Goal: Transaction & Acquisition: Purchase product/service

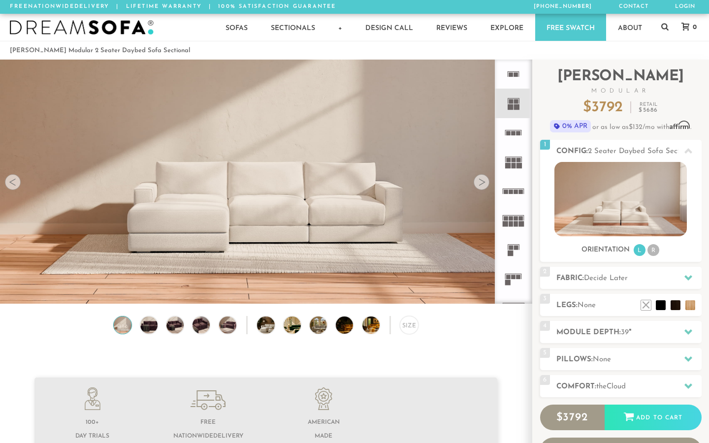
scroll to position [10815, 709]
click at [515, 108] on rect at bounding box center [516, 106] width 5 height 5
click at [514, 101] on rect at bounding box center [516, 101] width 4 height 4
click at [483, 184] on div at bounding box center [481, 182] width 16 height 16
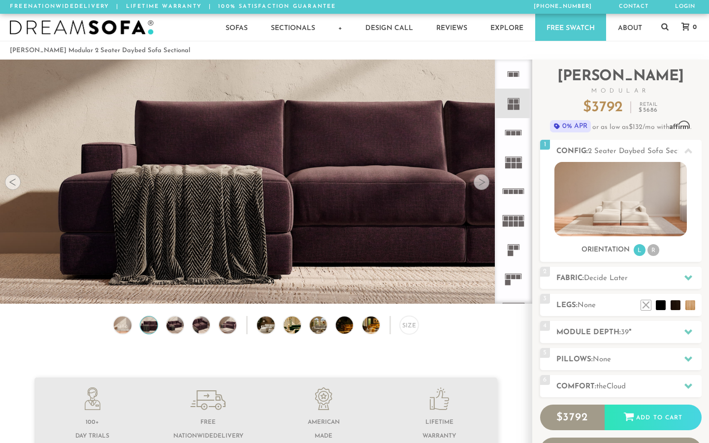
click at [483, 184] on div at bounding box center [481, 182] width 16 height 16
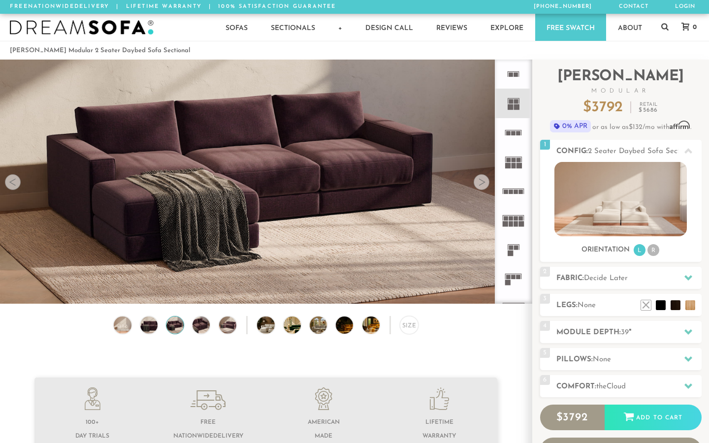
click at [483, 184] on div at bounding box center [481, 182] width 16 height 16
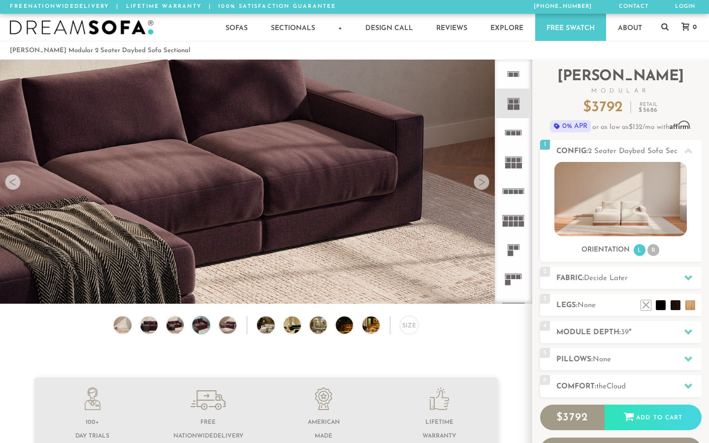
click at [483, 184] on div at bounding box center [481, 182] width 16 height 16
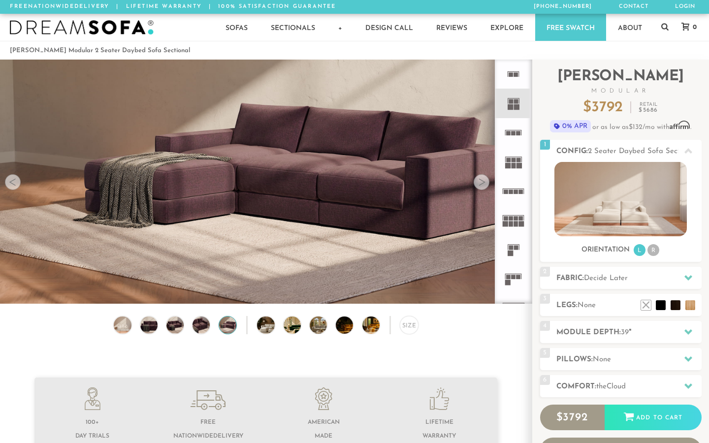
click at [513, 132] on rect at bounding box center [513, 133] width 4 height 4
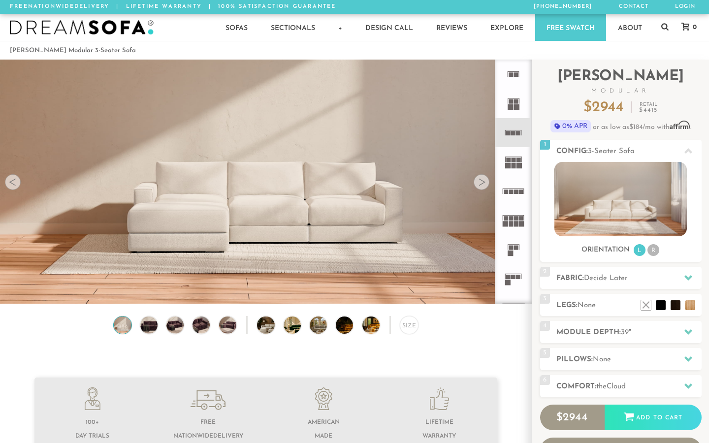
click at [514, 168] on icon at bounding box center [512, 161] width 29 height 29
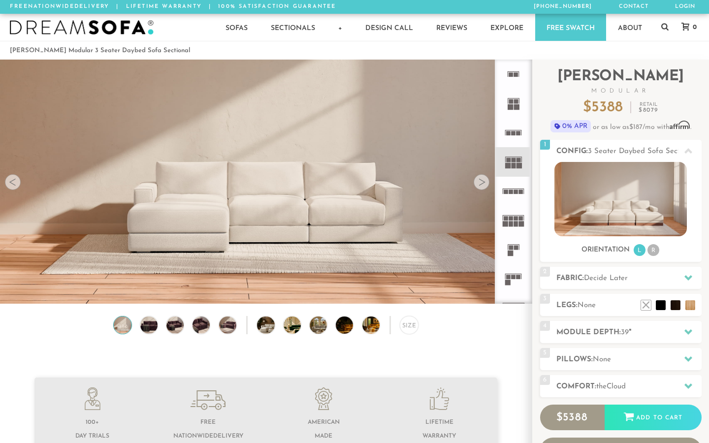
click at [512, 109] on rect at bounding box center [509, 106] width 5 height 5
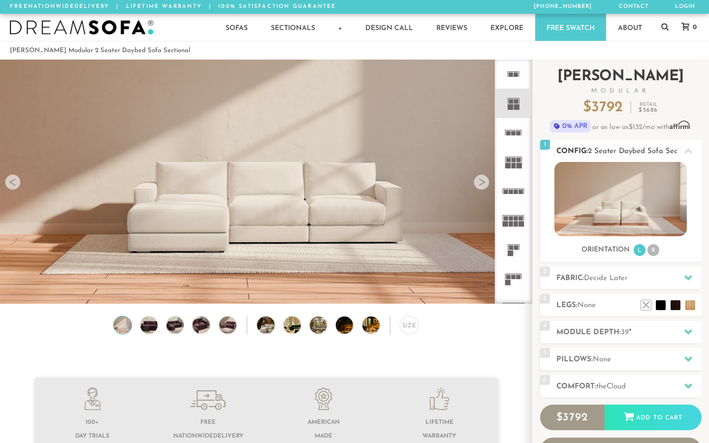
click at [618, 212] on img at bounding box center [620, 199] width 132 height 74
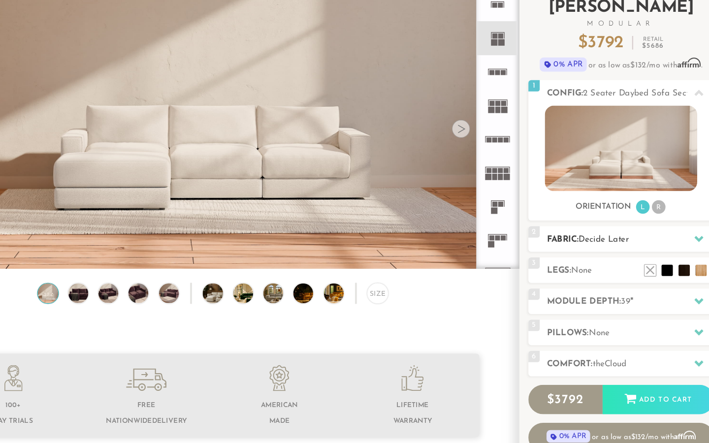
scroll to position [14, 0]
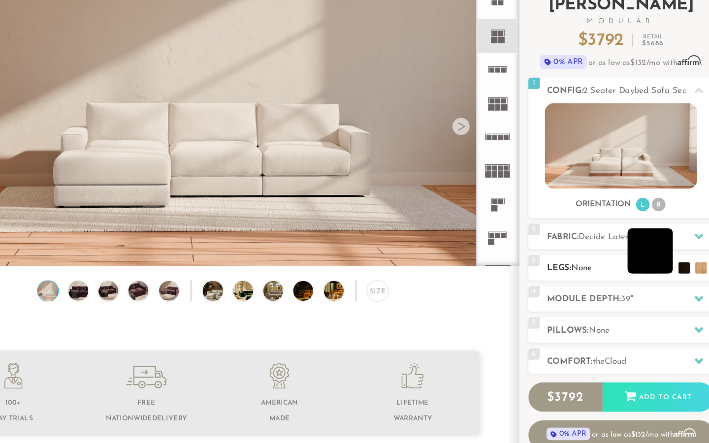
click at [626, 256] on li at bounding box center [645, 275] width 39 height 39
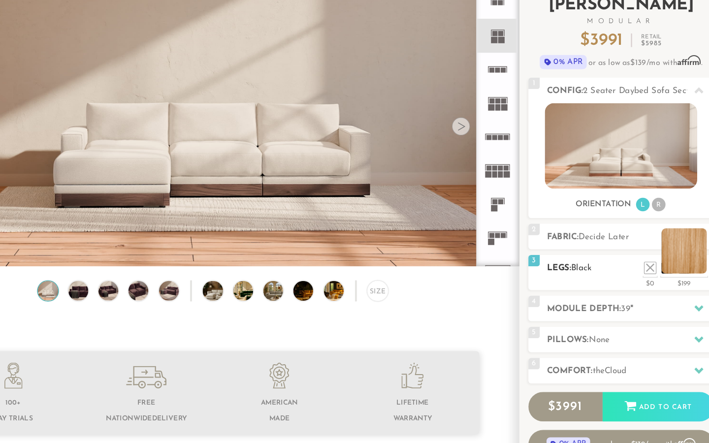
click at [655, 256] on li at bounding box center [674, 275] width 39 height 39
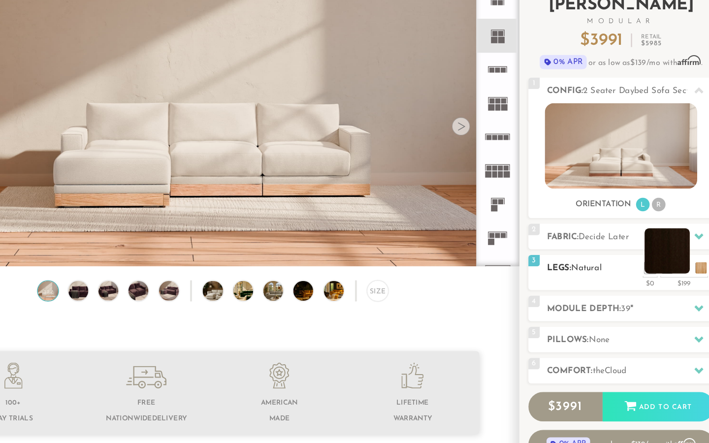
click at [641, 256] on li at bounding box center [660, 275] width 39 height 39
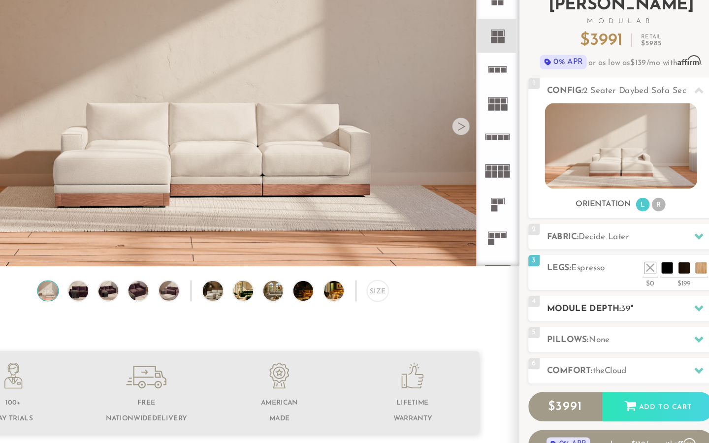
click at [678, 316] on div at bounding box center [688, 326] width 21 height 20
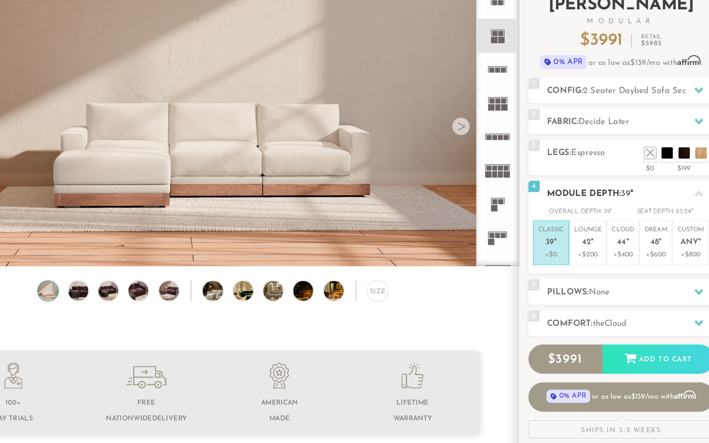
click at [597, 215] on div "4 Module Depth: 39 "" at bounding box center [620, 226] width 161 height 22
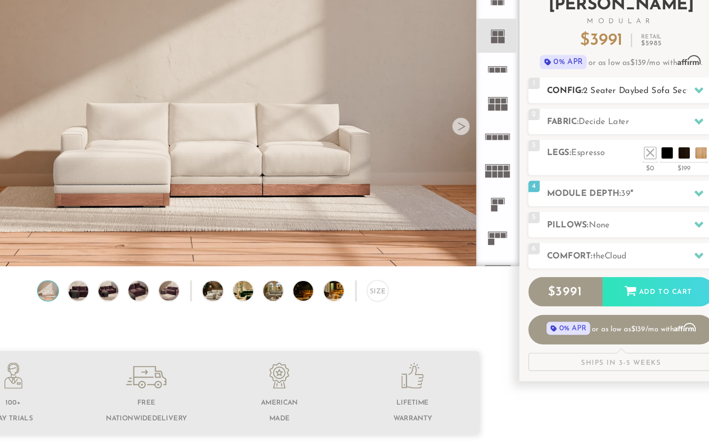
click at [684, 134] on icon at bounding box center [688, 136] width 8 height 5
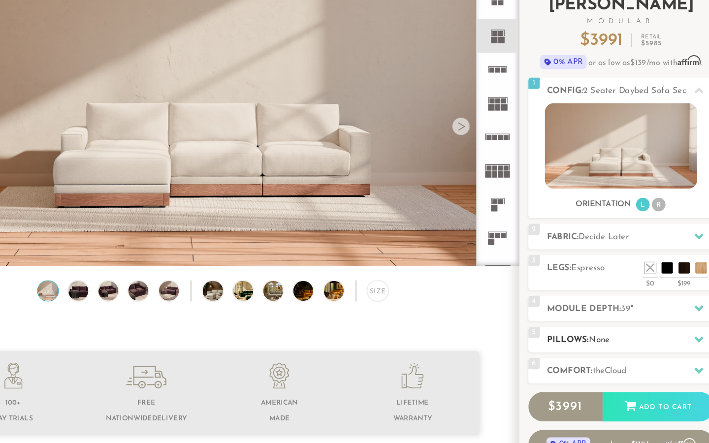
click at [684, 350] on icon at bounding box center [688, 352] width 8 height 5
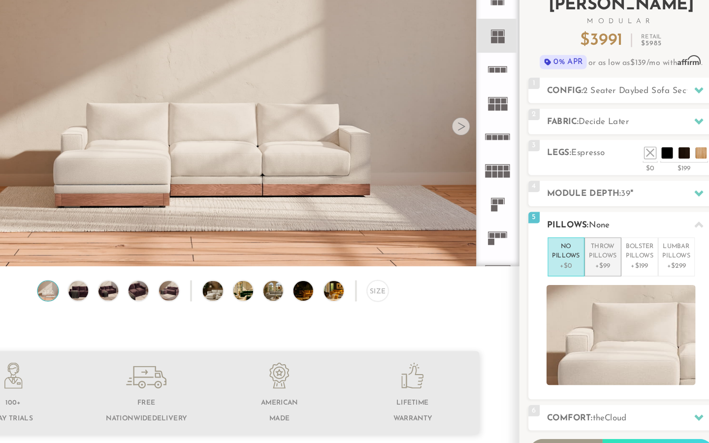
click at [592, 269] on p "Throw Pillows" at bounding box center [604, 277] width 24 height 16
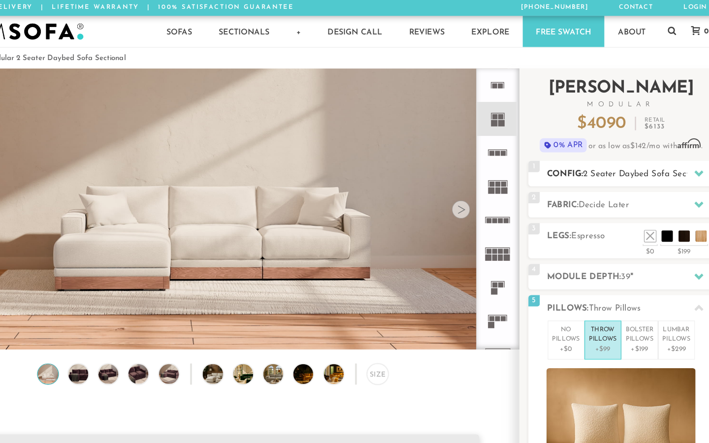
scroll to position [0, 0]
click at [587, 150] on span "2 Seater Daybed Sofa Sectional" at bounding box center [641, 151] width 108 height 7
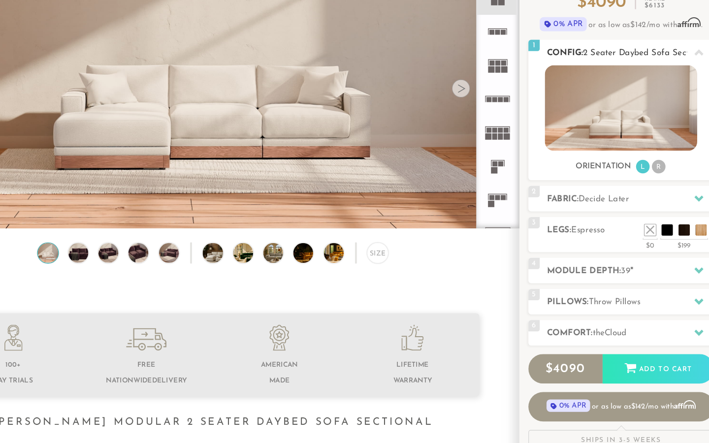
scroll to position [57, 0]
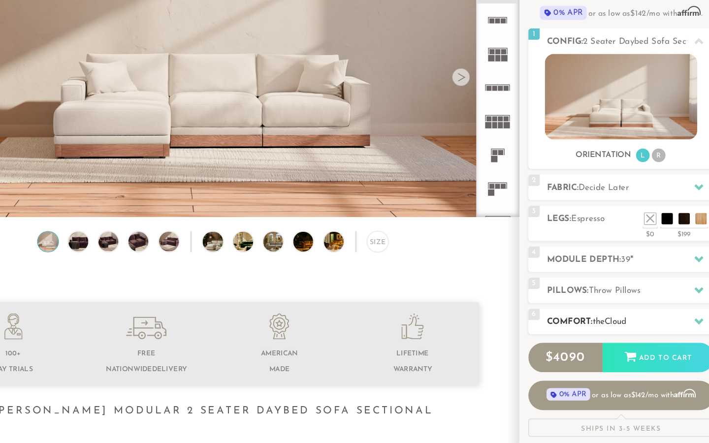
click at [684, 335] on icon at bounding box center [688, 337] width 8 height 5
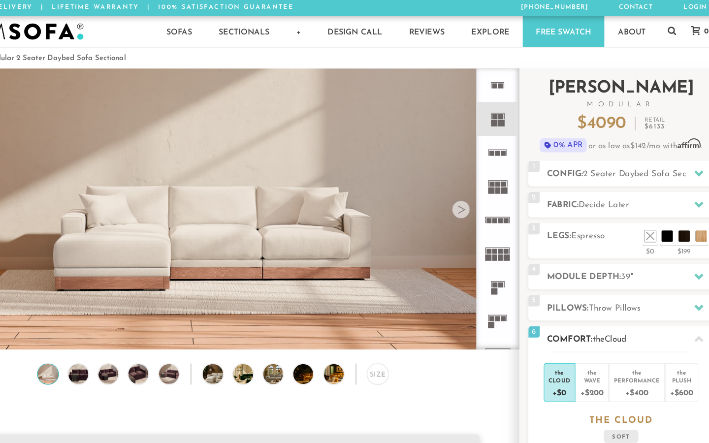
scroll to position [0, 0]
click at [611, 208] on li at bounding box center [630, 190] width 39 height 39
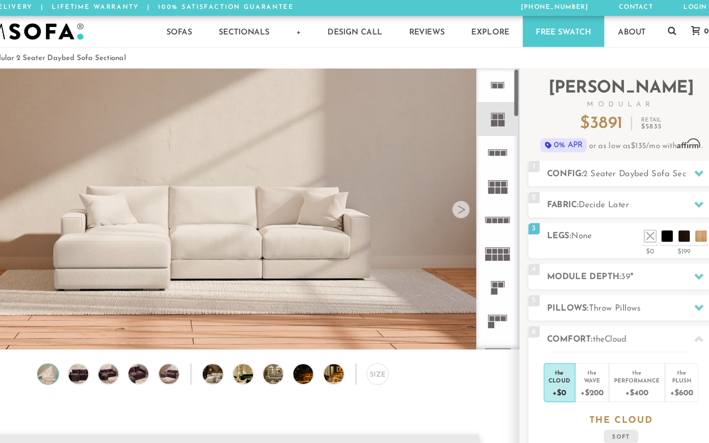
click at [514, 105] on rect at bounding box center [516, 106] width 5 height 5
click at [498, 78] on icon at bounding box center [512, 74] width 29 height 29
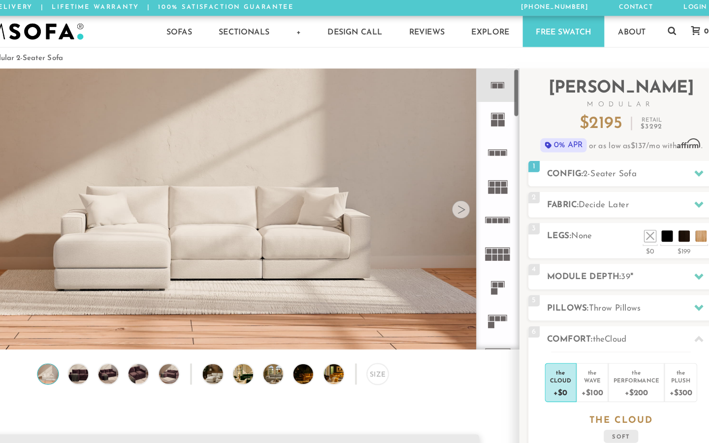
click at [507, 250] on rect at bounding box center [509, 252] width 5 height 5
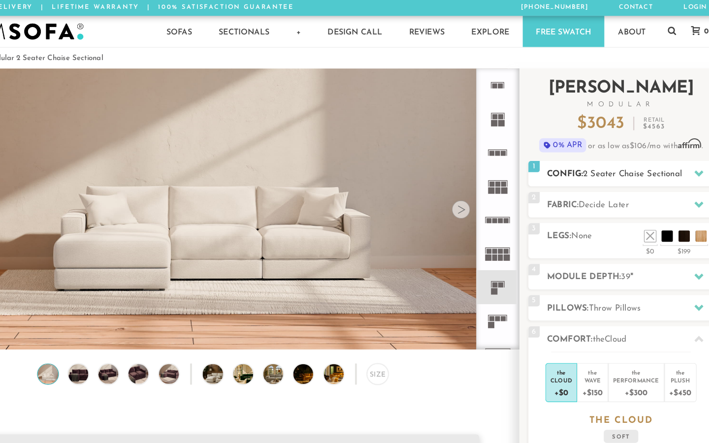
click at [587, 148] on span "2 Seater Chaise Sectional" at bounding box center [630, 151] width 86 height 7
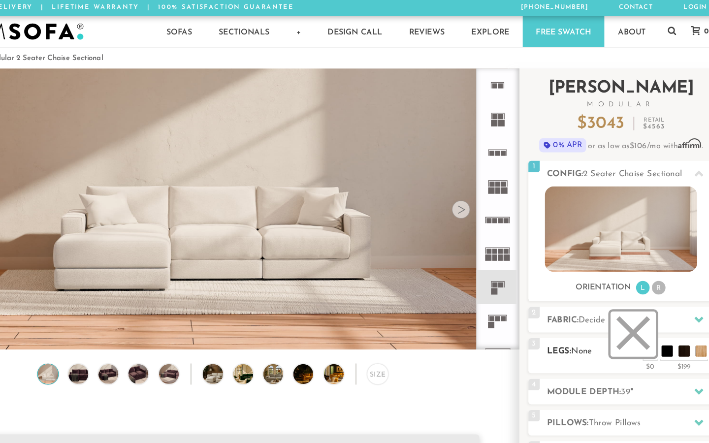
click at [611, 302] on li at bounding box center [630, 290] width 39 height 39
click at [611, 284] on li at bounding box center [630, 290] width 39 height 39
click at [540, 312] on div "3 Legs: None $0 $199 Nailheads:" at bounding box center [620, 309] width 161 height 31
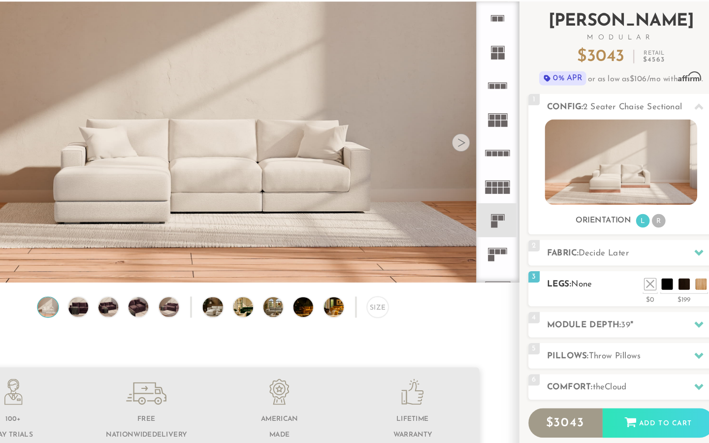
scroll to position [4, 0]
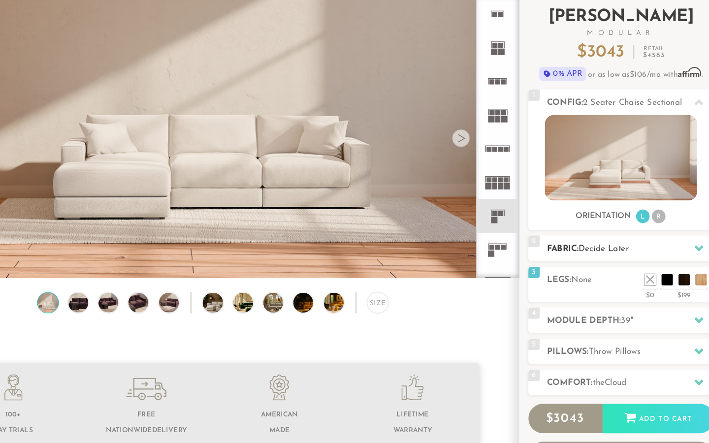
click at [678, 264] on div at bounding box center [688, 274] width 21 height 20
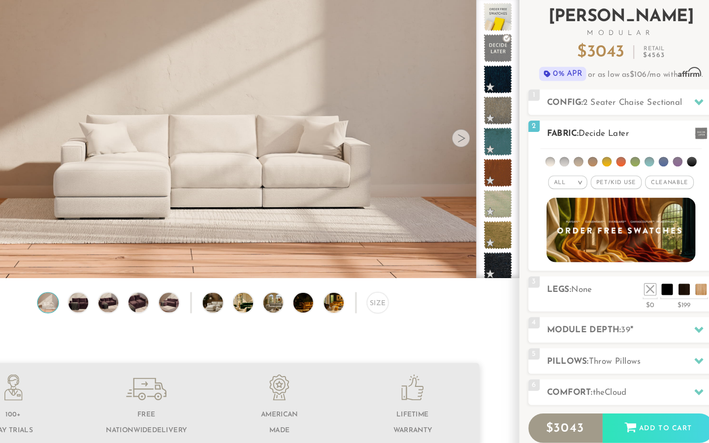
click at [581, 214] on em ">" at bounding box center [584, 216] width 7 height 5
click at [557, 222] on li "All" at bounding box center [574, 229] width 34 height 14
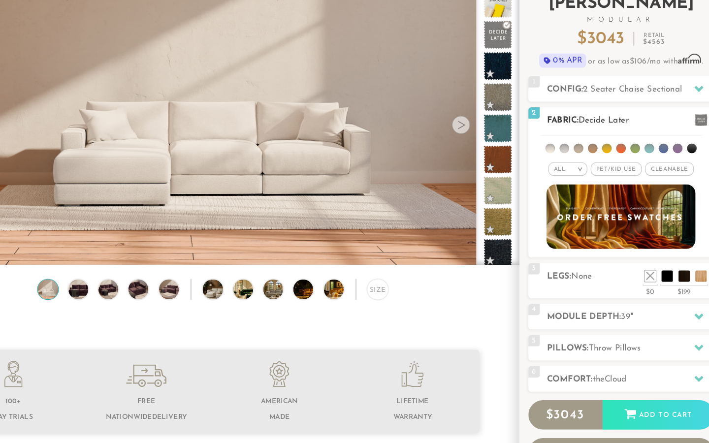
scroll to position [25, 0]
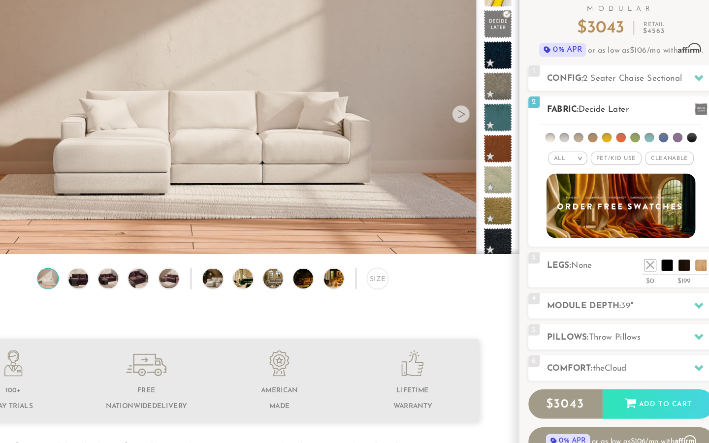
click at [579, 173] on li at bounding box center [583, 177] width 8 height 8
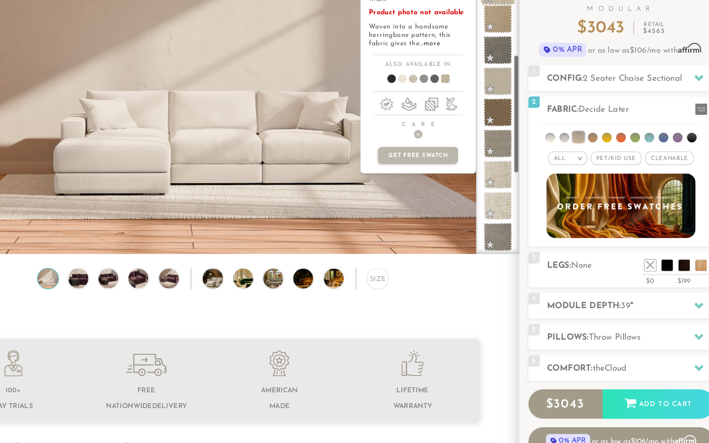
scroll to position [170, 0]
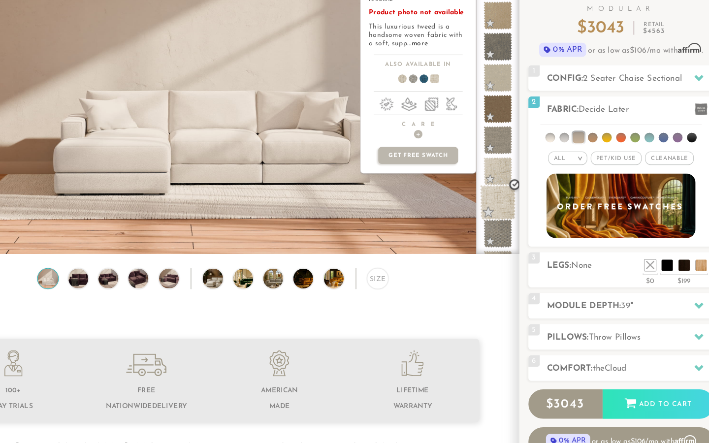
click at [498, 218] on span at bounding box center [513, 233] width 31 height 31
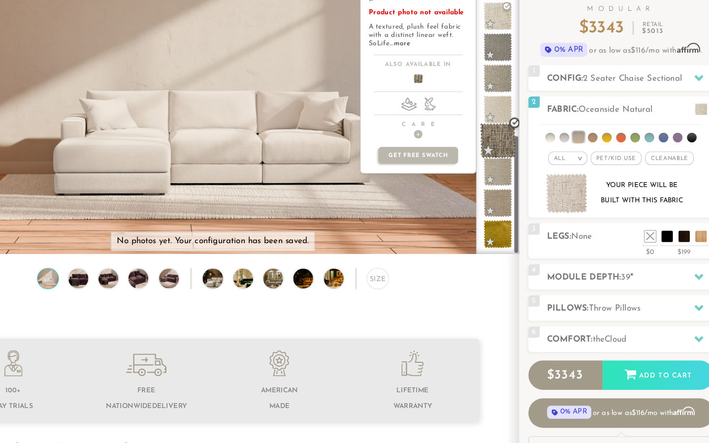
scroll to position [332, 0]
click at [498, 192] on span at bounding box center [513, 207] width 31 height 31
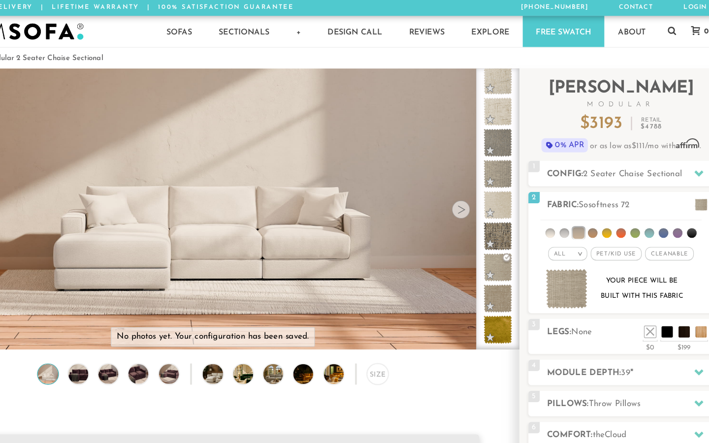
scroll to position [0, 0]
